Goal: Transaction & Acquisition: Purchase product/service

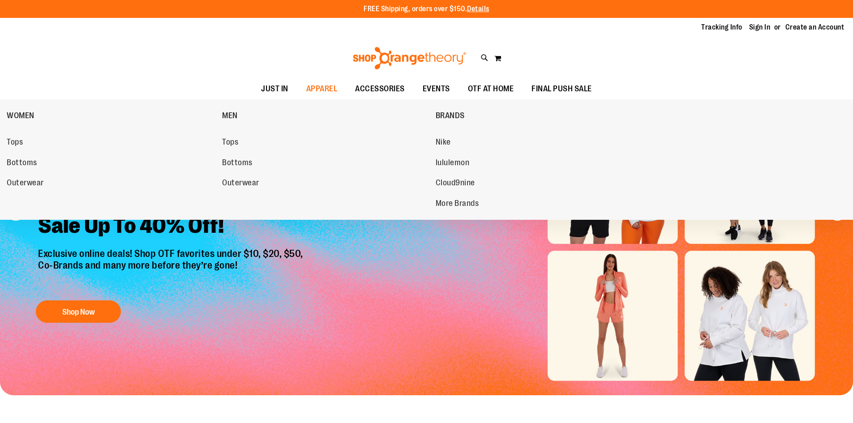
click at [436, 140] on link "Nike" at bounding box center [539, 142] width 206 height 16
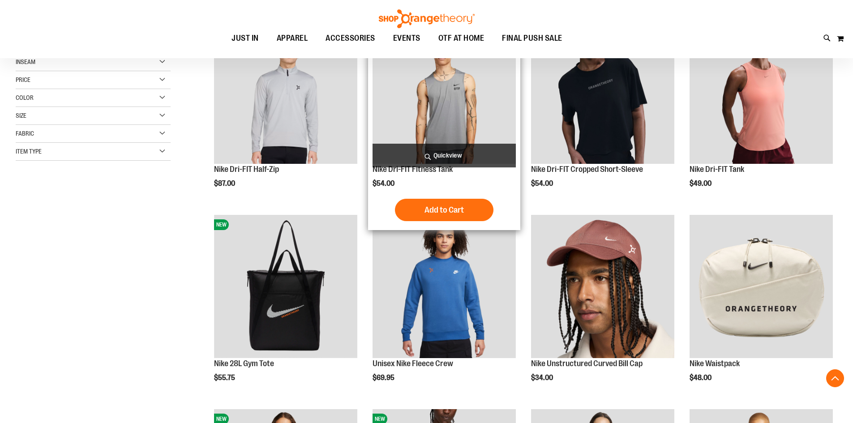
scroll to position [179, 0]
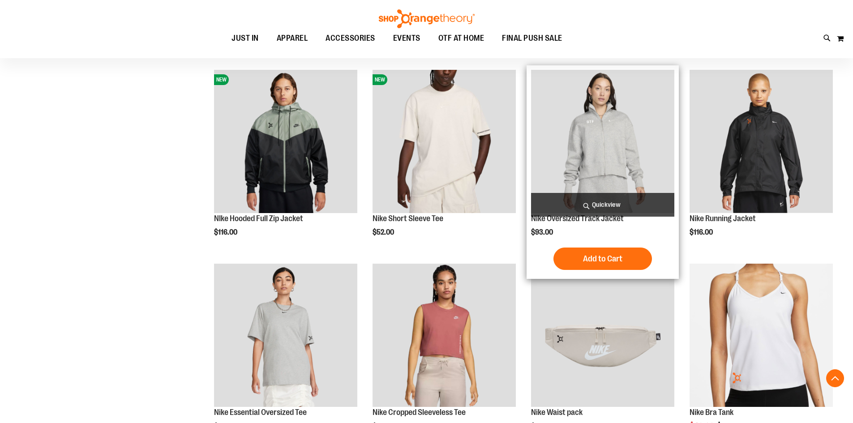
scroll to position [537, 0]
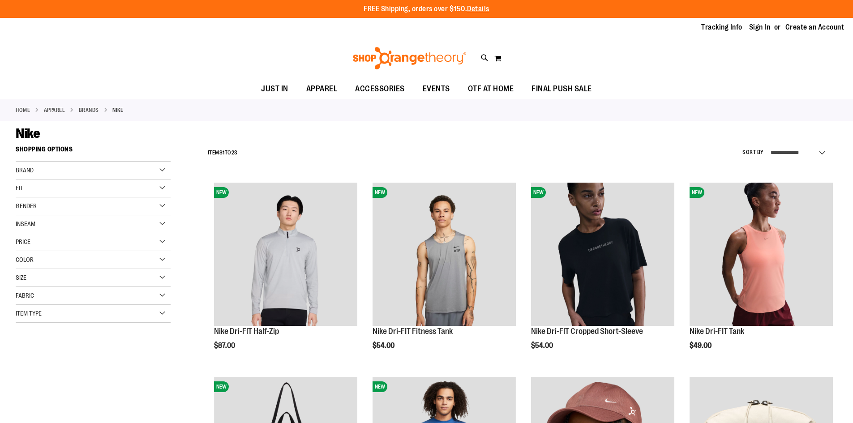
click at [821, 159] on select "**********" at bounding box center [799, 153] width 62 height 14
click at [163, 207] on div "Gender" at bounding box center [93, 206] width 155 height 18
click at [21, 242] on link "Unisex 1 item" at bounding box center [87, 243] width 149 height 9
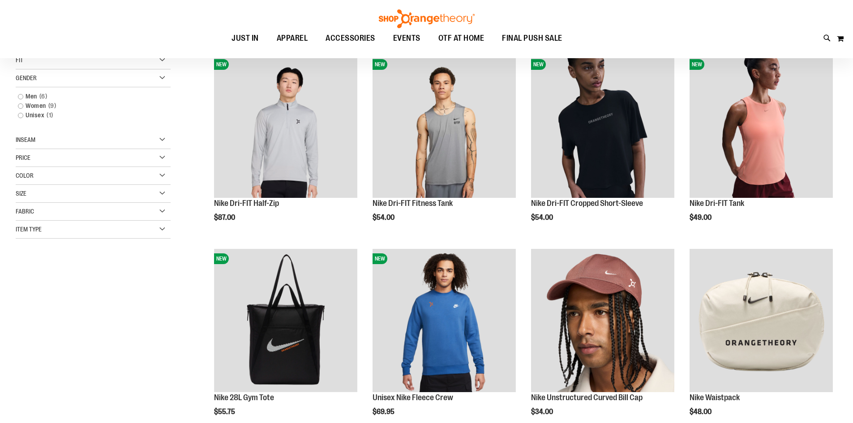
scroll to position [142, 0]
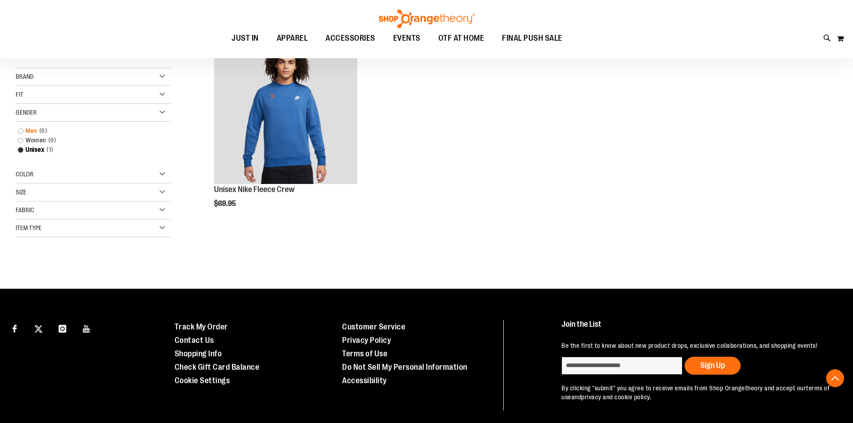
click at [17, 130] on link "Men 6 items" at bounding box center [87, 130] width 149 height 9
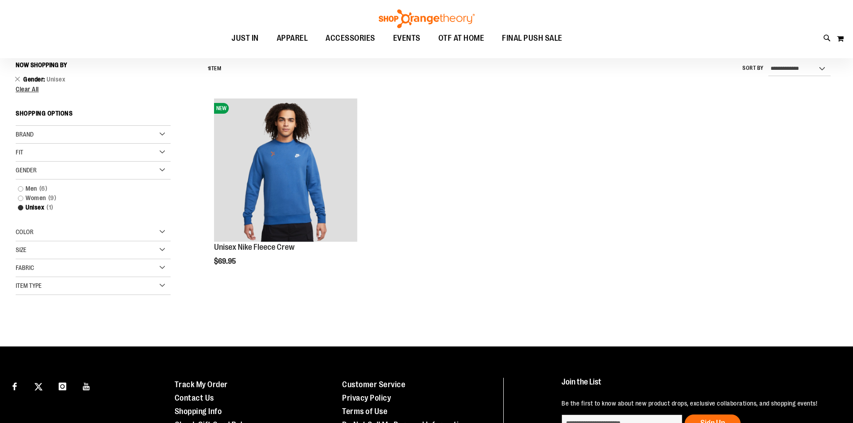
scroll to position [83, 0]
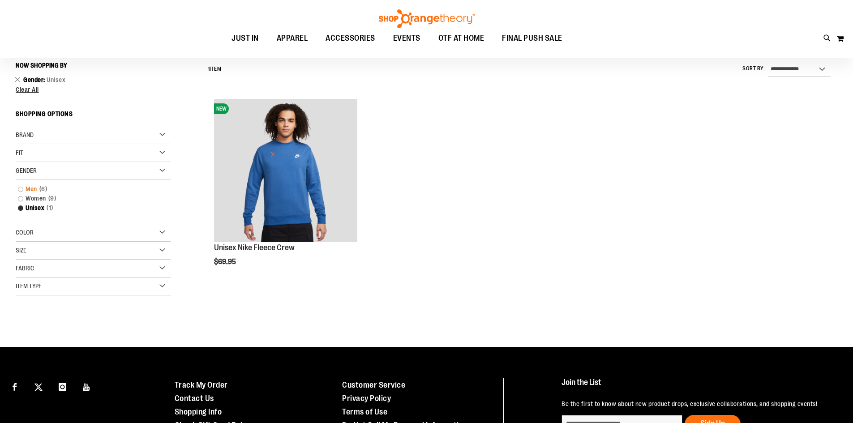
click at [22, 189] on link "Men 6 items" at bounding box center [87, 189] width 149 height 9
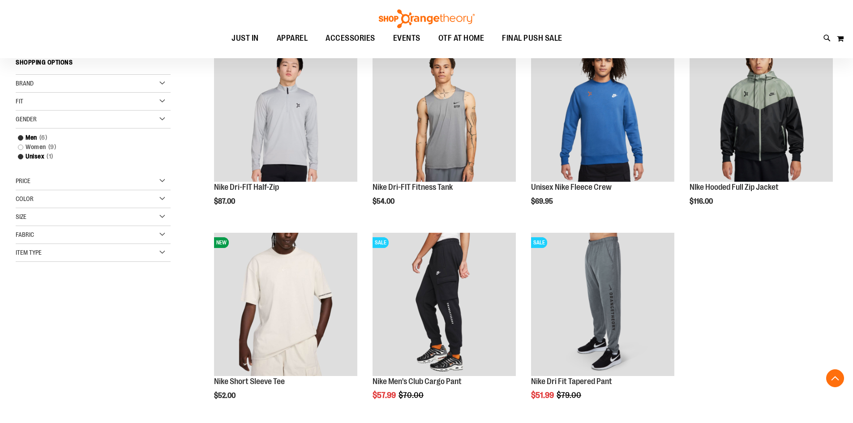
scroll to position [128, 0]
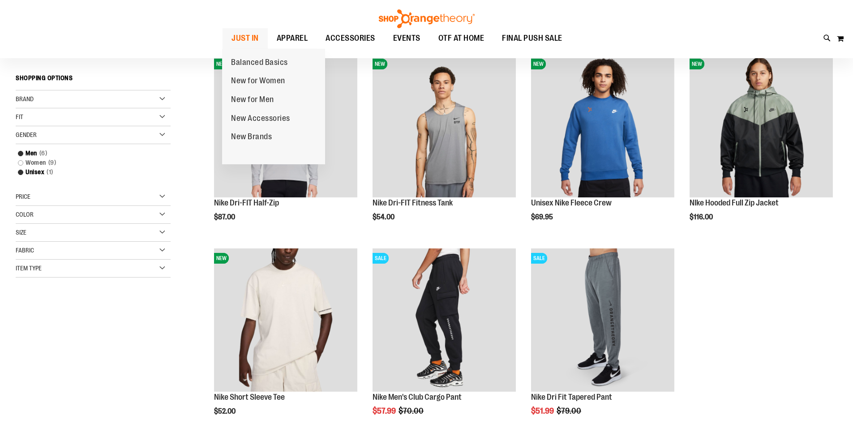
click at [259, 42] on link "JUST IN" at bounding box center [245, 38] width 45 height 21
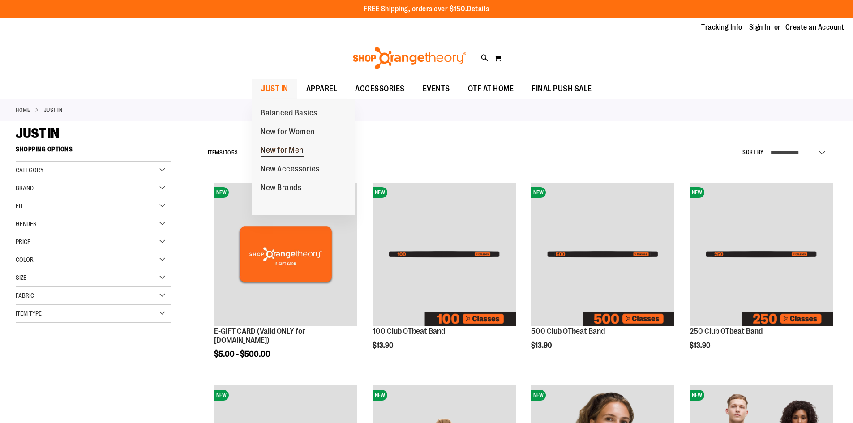
click at [275, 148] on span "New for Men" at bounding box center [282, 151] width 43 height 11
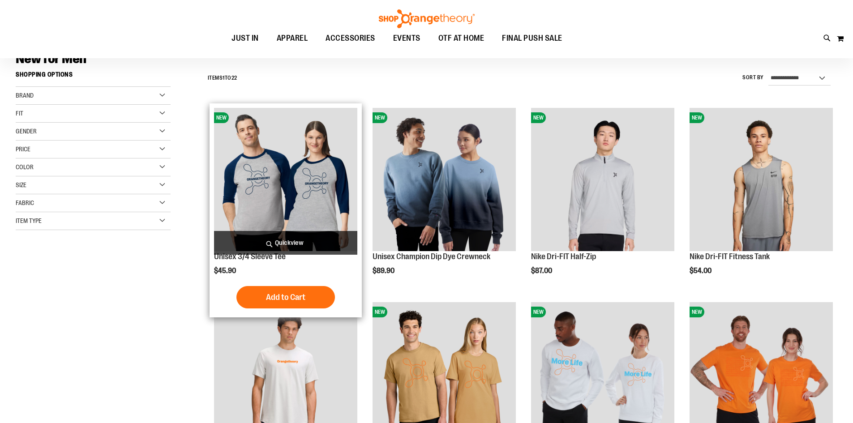
scroll to position [89, 0]
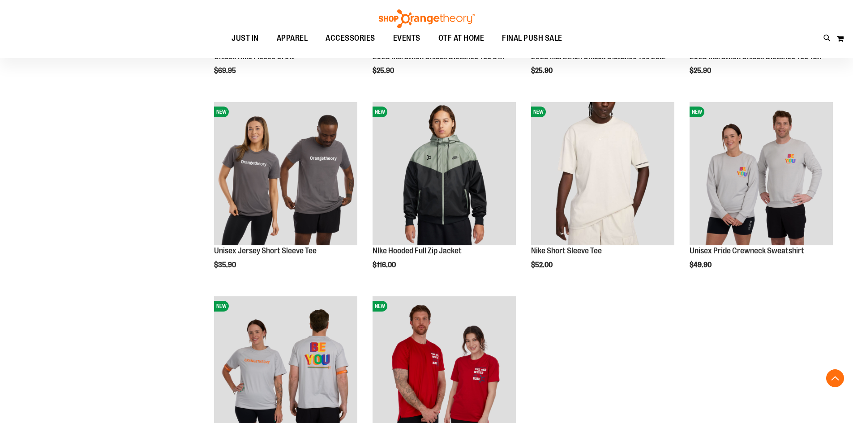
scroll to position [796, 0]
